Goal: Task Accomplishment & Management: Use online tool/utility

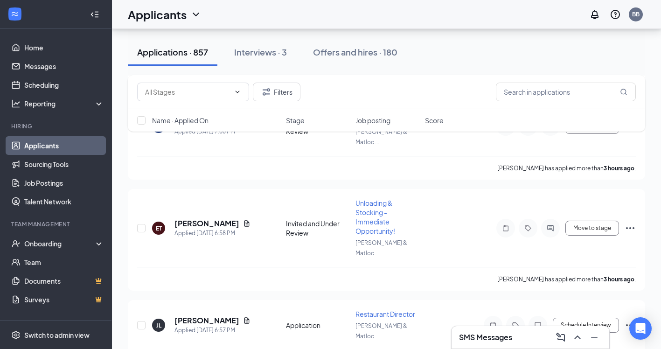
scroll to position [778, 0]
click at [243, 316] on icon "Document" at bounding box center [246, 319] width 7 height 7
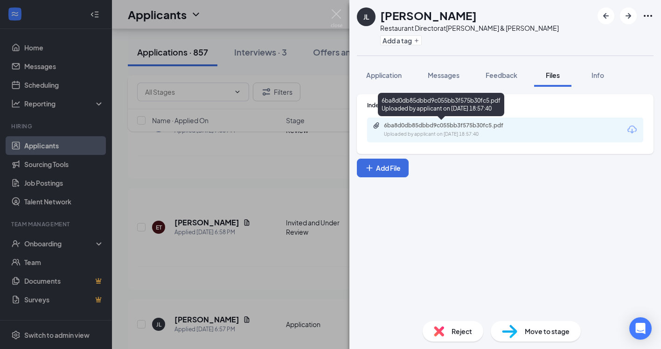
click at [455, 130] on div "6ba8d0db85dbbd9c055bb3f575b30fc5.pdf Uploaded by applicant on Sep 15, 2025 at 1…" at bounding box center [448, 130] width 151 height 16
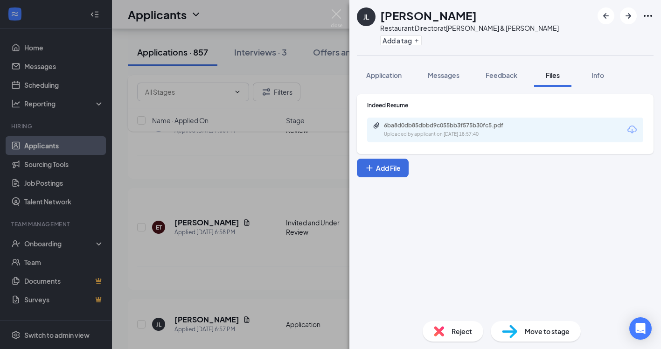
click at [320, 170] on div "JL Jacob Lopez Restaurant Director at Debbie Ln & Matlock Rd Add a tag Applicat…" at bounding box center [330, 174] width 661 height 349
